Goal: Transaction & Acquisition: Purchase product/service

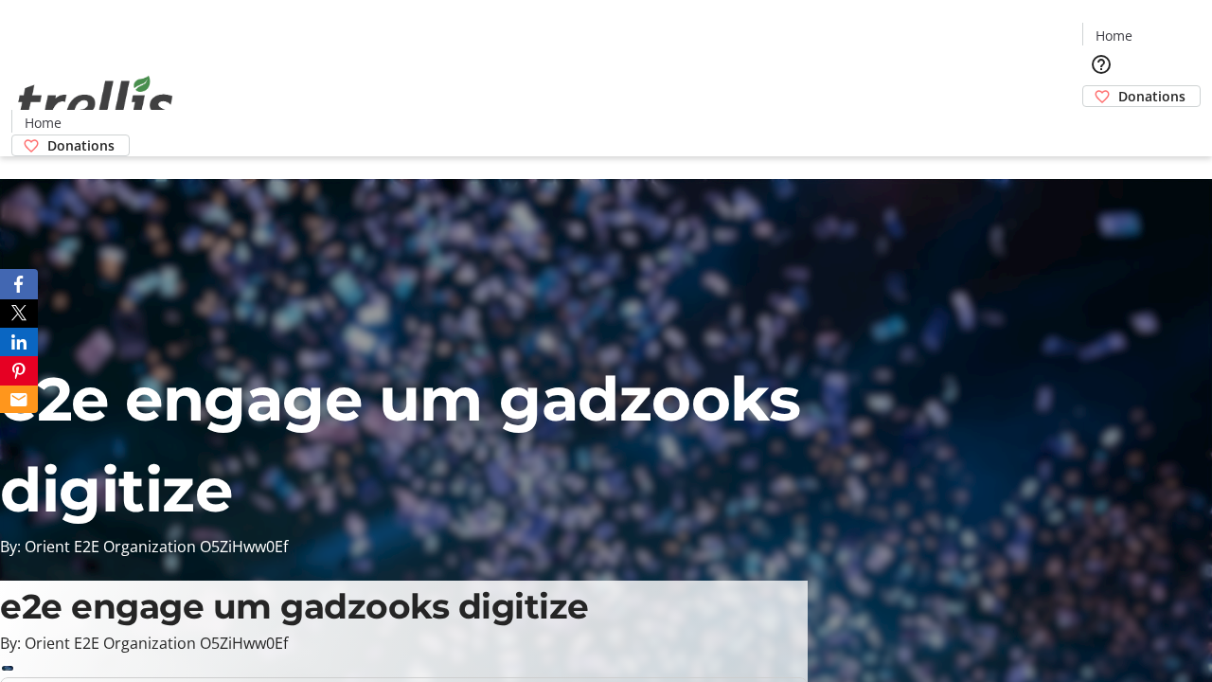
click at [1118, 86] on span "Donations" at bounding box center [1151, 96] width 67 height 20
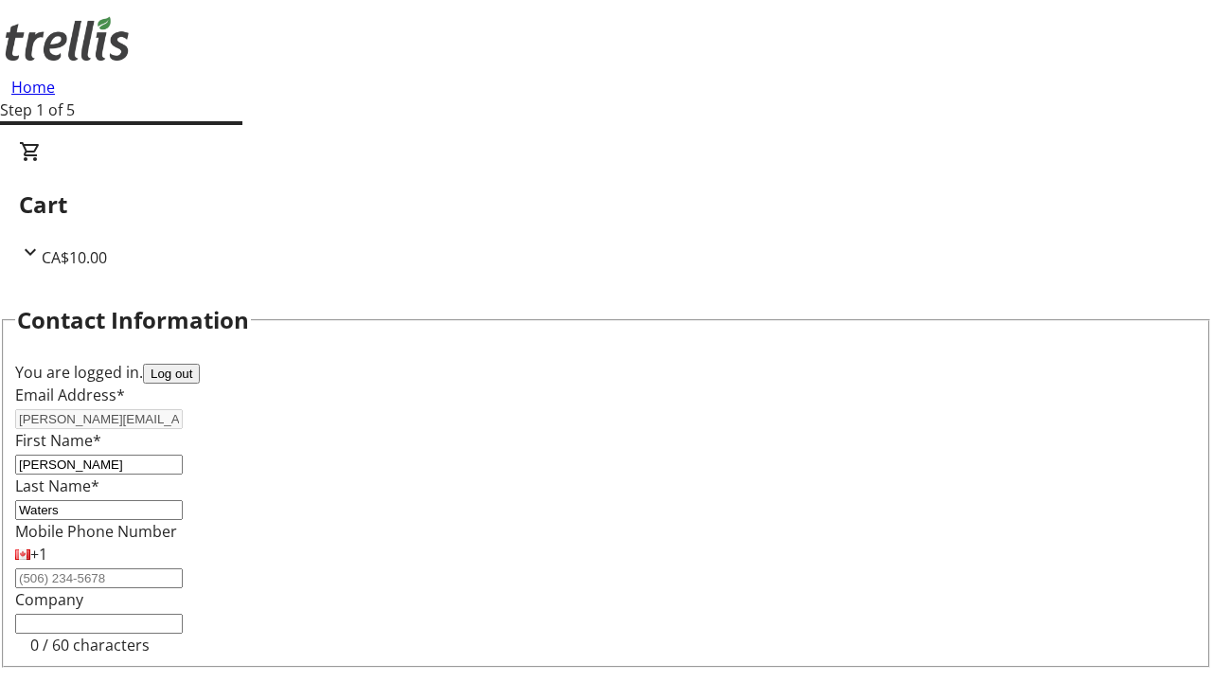
scroll to position [254, 0]
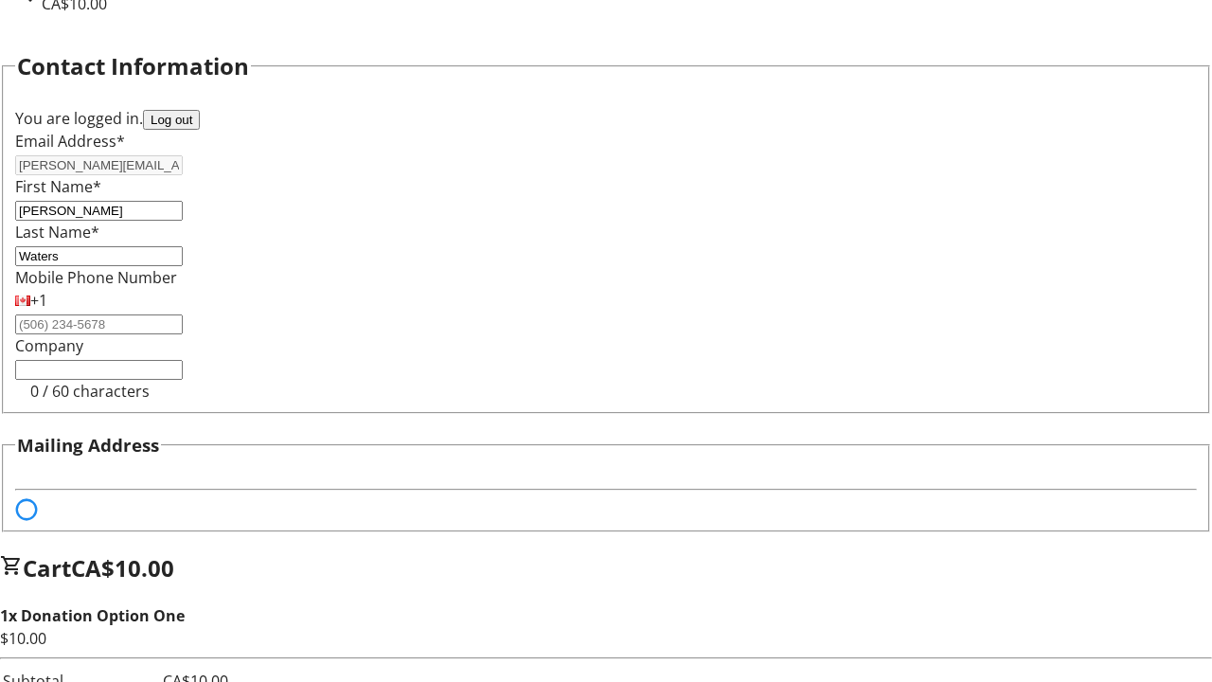
select select "BC"
select select "CA"
